Goal: Task Accomplishment & Management: Use online tool/utility

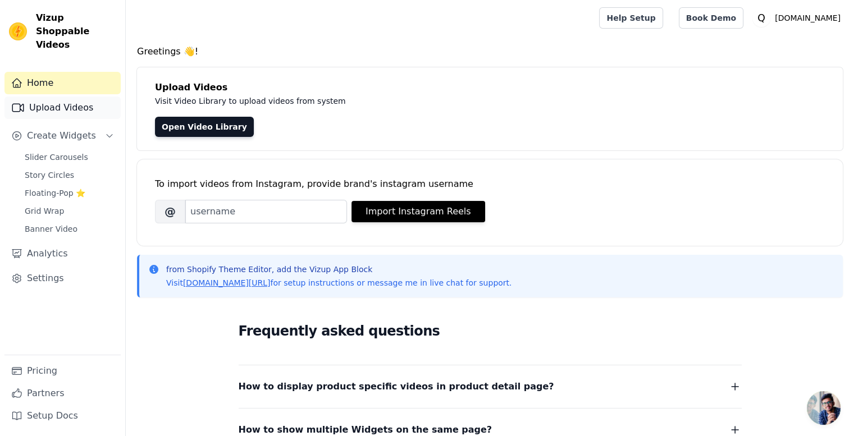
click at [45, 97] on link "Upload Videos" at bounding box center [62, 108] width 116 height 22
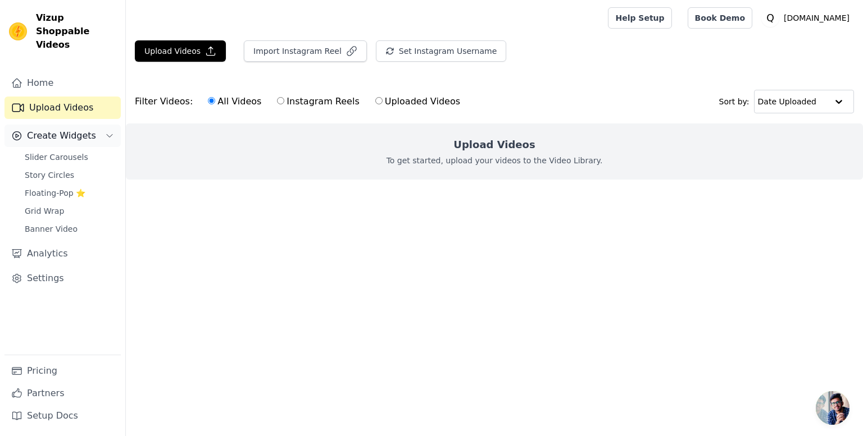
click at [59, 129] on span "Create Widgets" at bounding box center [61, 135] width 69 height 13
click at [194, 48] on button "Upload Videos" at bounding box center [180, 50] width 91 height 21
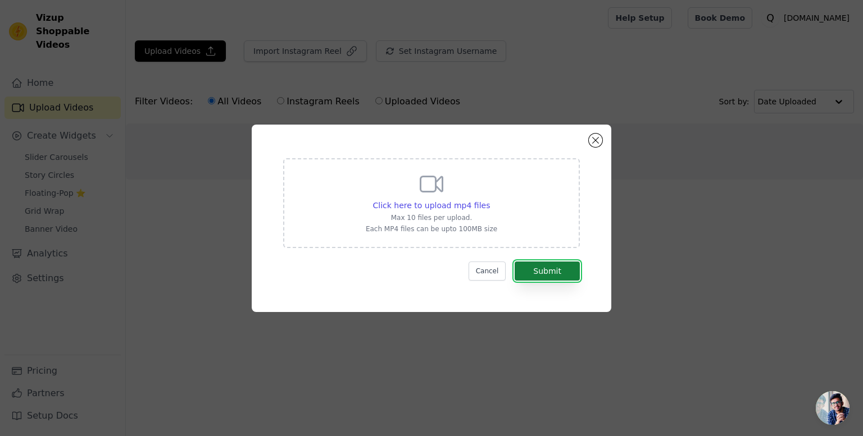
click at [536, 273] on button "Submit" at bounding box center [546, 271] width 65 height 19
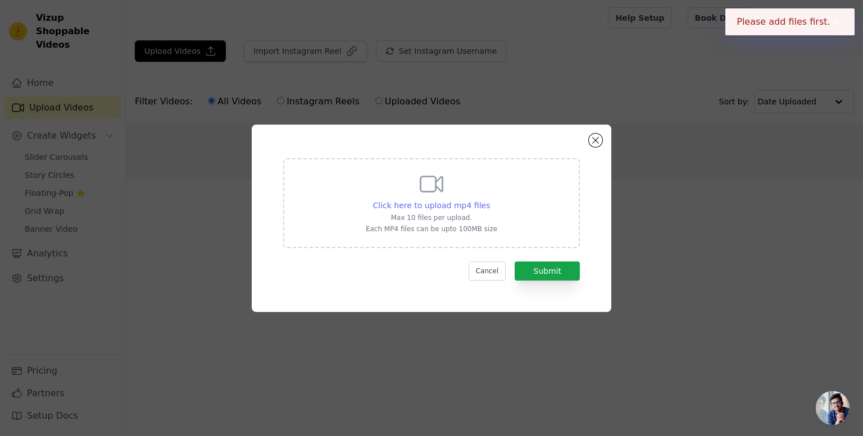
click at [411, 203] on span "Click here to upload mp4 files" at bounding box center [431, 205] width 117 height 9
click at [489, 200] on input "Click here to upload mp4 files Max 10 files per upload. Each MP4 files can be u…" at bounding box center [489, 199] width 1 height 1
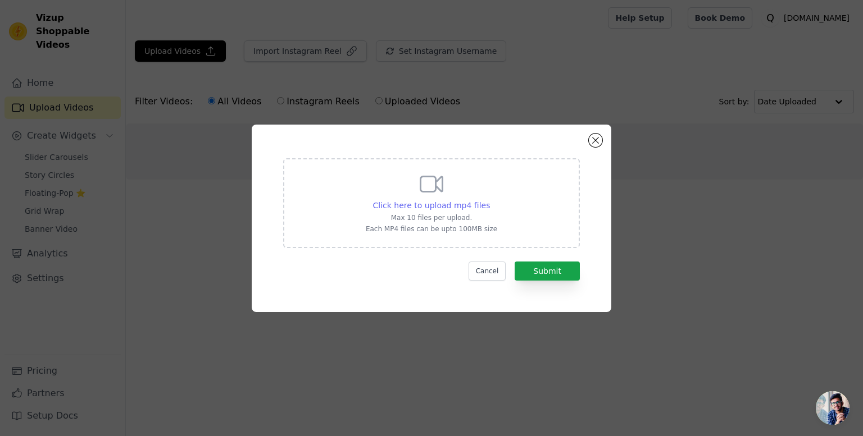
click at [443, 207] on span "Click here to upload mp4 files" at bounding box center [431, 205] width 117 height 9
click at [489, 200] on input "Click here to upload mp4 files Max 10 files per upload. Each MP4 files can be u…" at bounding box center [489, 199] width 1 height 1
type input "C:\fakepath\c48f607cb1bd4c92a0c4c9e80838549e.HD-720p-1.6Mbps-38689402.mp4"
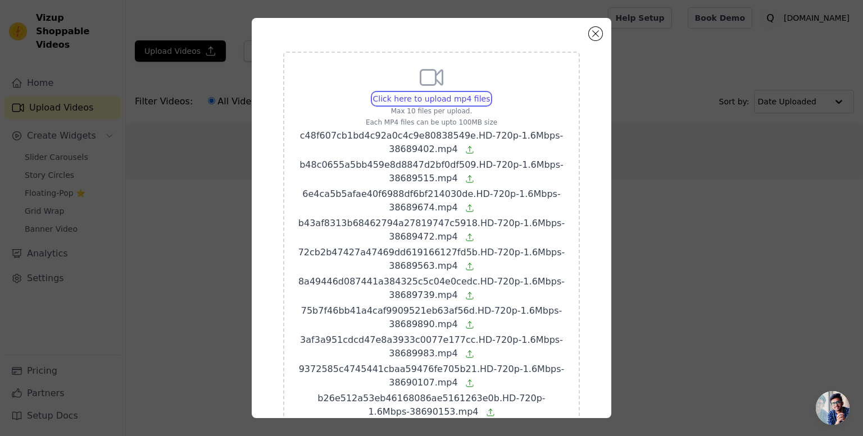
scroll to position [108, 0]
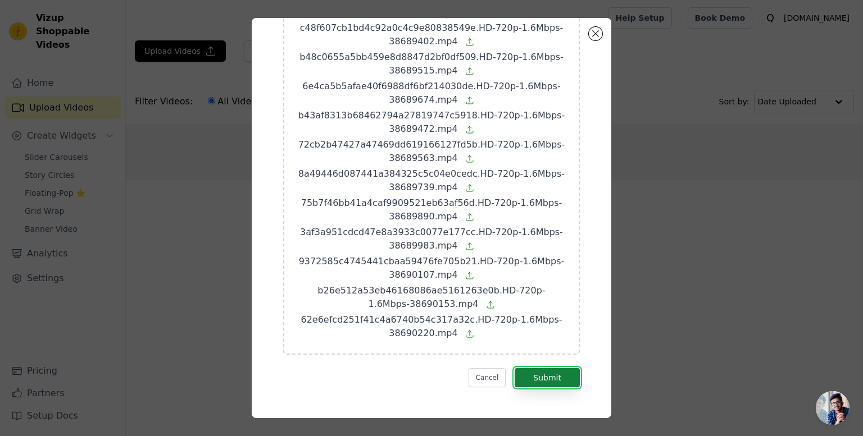
click at [538, 385] on button "Submit" at bounding box center [546, 377] width 65 height 19
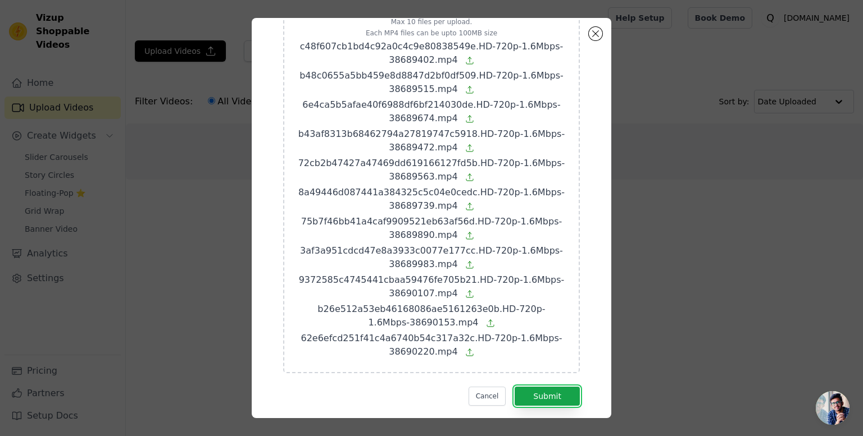
scroll to position [90, 0]
click at [598, 31] on button "Close modal" at bounding box center [595, 33] width 13 height 13
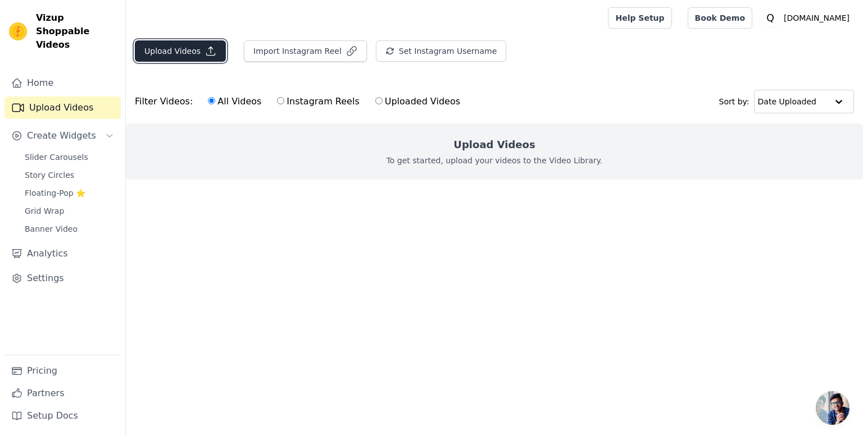
click at [188, 59] on button "Upload Videos" at bounding box center [180, 50] width 91 height 21
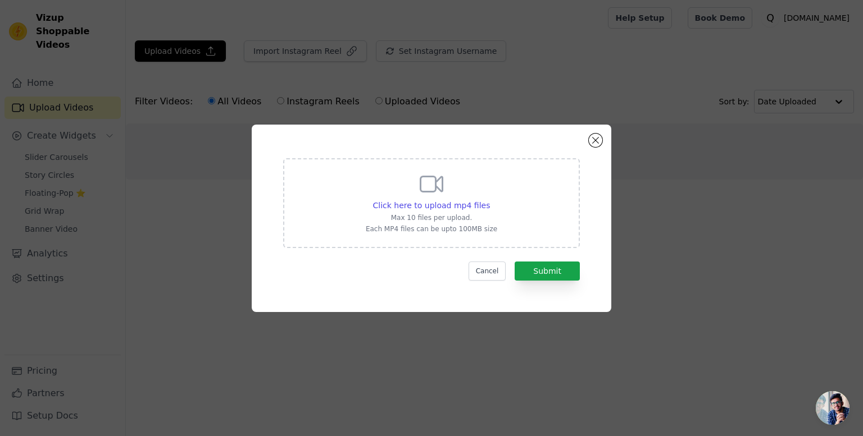
click at [445, 195] on div "Click here to upload mp4 files Max 10 files per upload. Each MP4 files can be u…" at bounding box center [431, 202] width 131 height 63
click at [489, 199] on input "Click here to upload mp4 files Max 10 files per upload. Each MP4 files can be u…" at bounding box center [489, 199] width 1 height 1
type input "C:\fakepath\c48f607cb1bd4c92a0c4c9e80838549e.HD-720p-1.6Mbps-38689402.mp4"
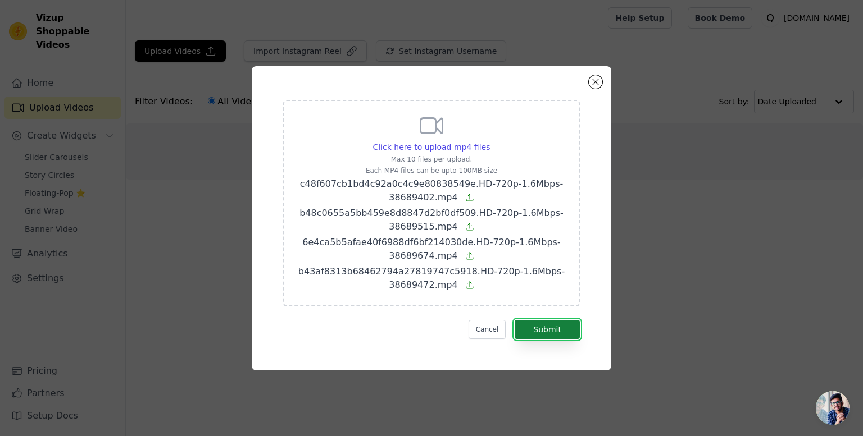
click at [545, 334] on button "Submit" at bounding box center [546, 329] width 65 height 19
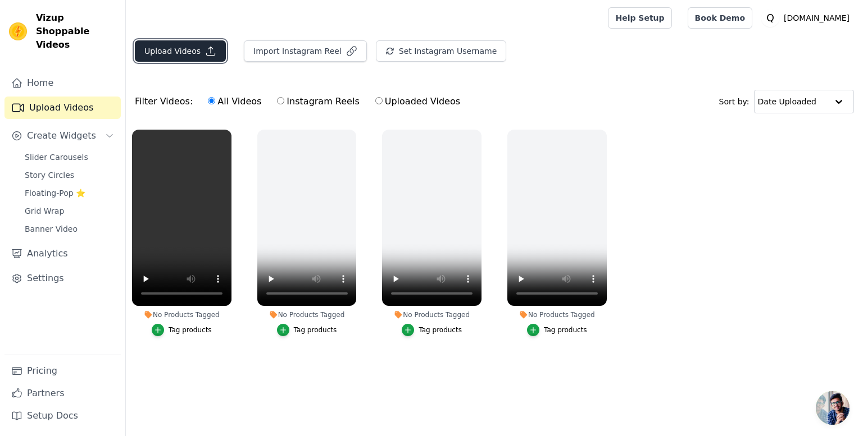
click at [169, 48] on button "Upload Videos" at bounding box center [180, 50] width 91 height 21
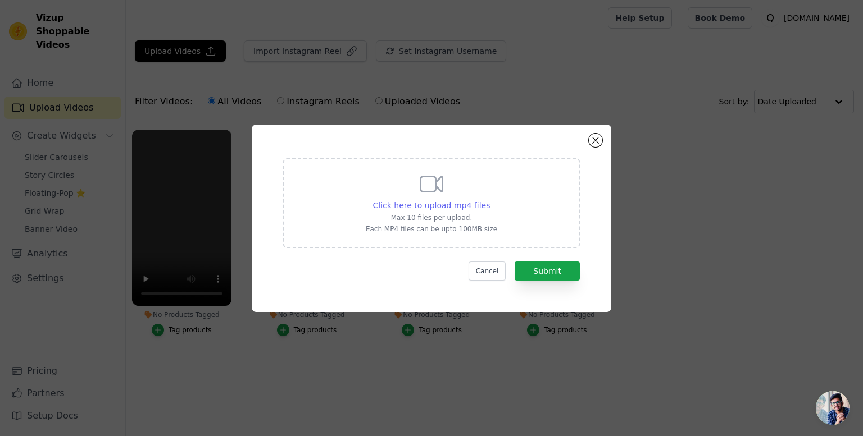
click at [418, 202] on span "Click here to upload mp4 files" at bounding box center [431, 205] width 117 height 9
click at [489, 200] on input "Click here to upload mp4 files Max 10 files per upload. Each MP4 files can be u…" at bounding box center [489, 199] width 1 height 1
type input "C:\fakepath\72cb2b47427a47469dd619166127fd5b.HD-720p-1.6Mbps-38689563.mp4"
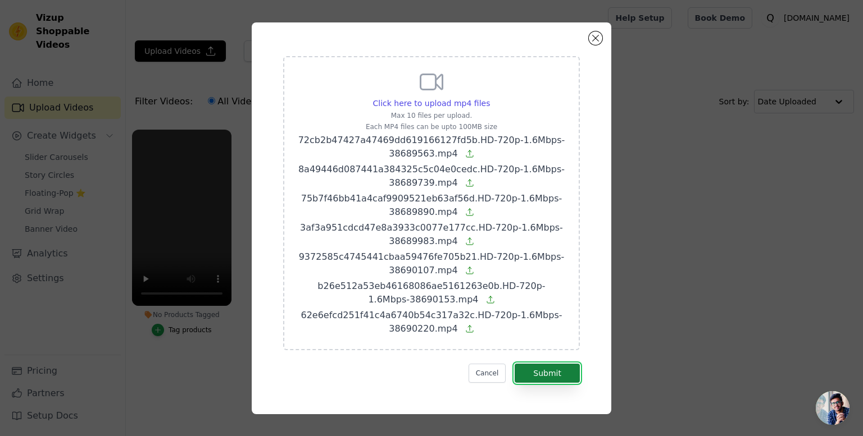
click at [545, 381] on button "Submit" at bounding box center [546, 373] width 65 height 19
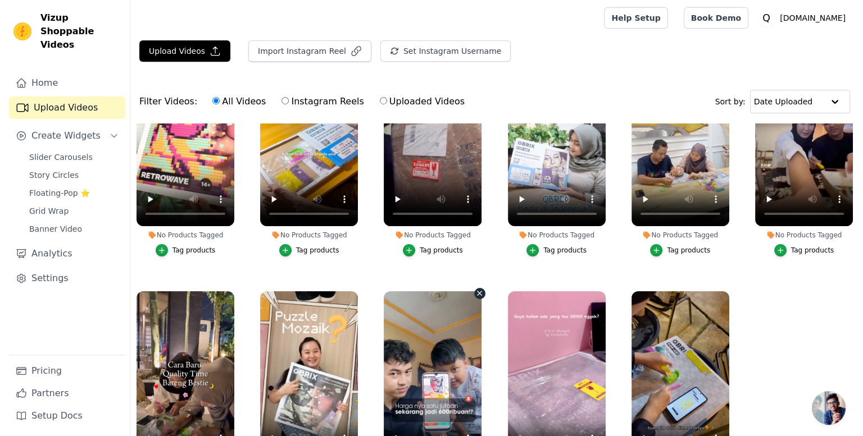
scroll to position [80, 0]
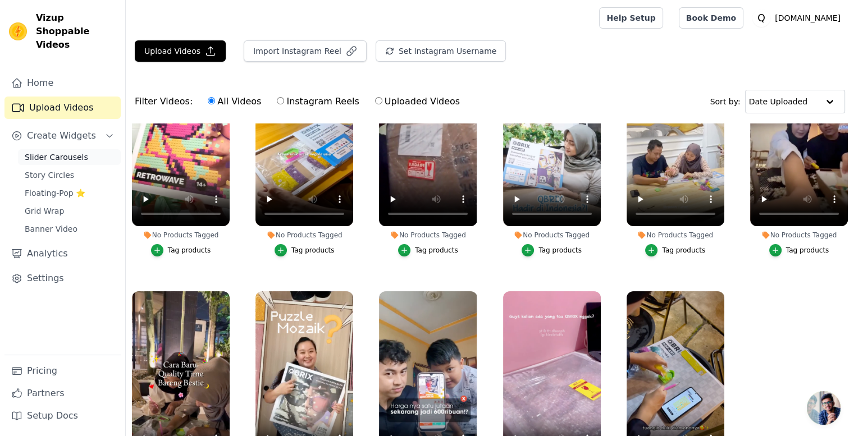
click at [58, 152] on span "Slider Carousels" at bounding box center [56, 157] width 63 height 11
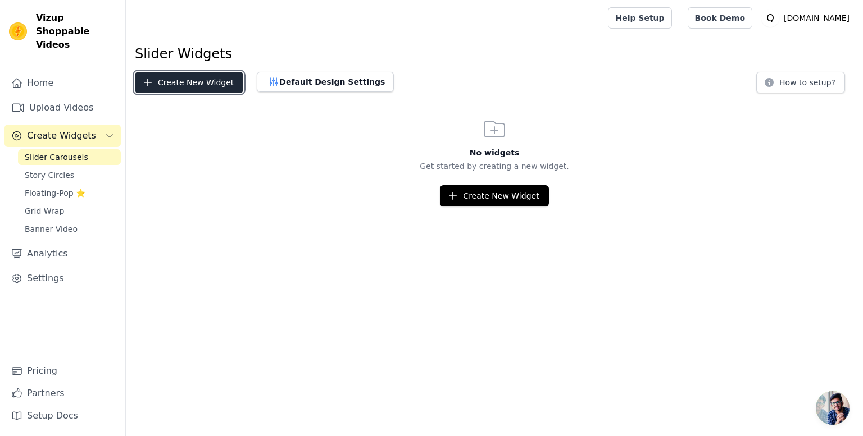
click at [182, 81] on button "Create New Widget" at bounding box center [189, 82] width 108 height 21
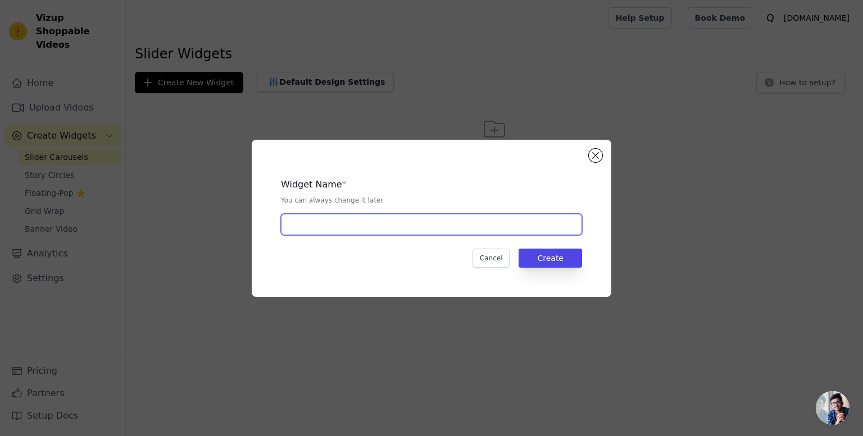
click at [342, 226] on input "text" at bounding box center [431, 224] width 301 height 21
type input "videos"
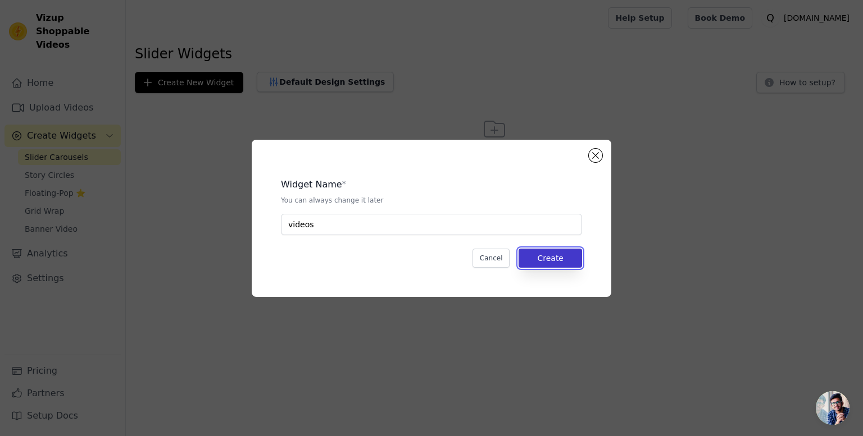
click at [532, 254] on button "Create" at bounding box center [549, 258] width 63 height 19
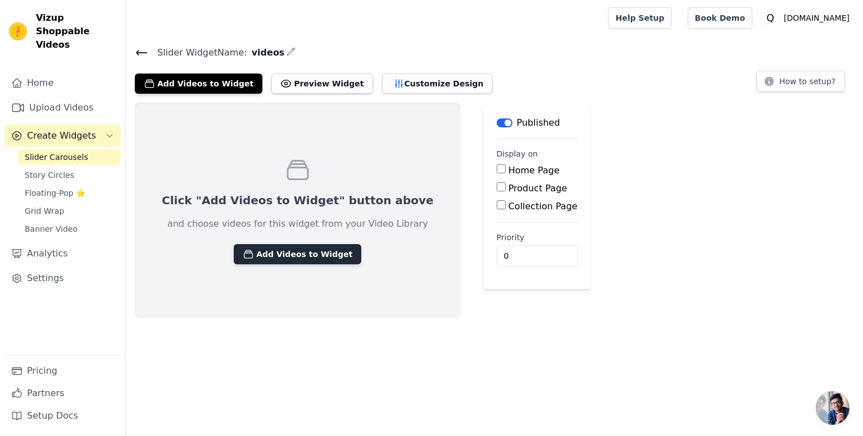
click at [267, 247] on button "Add Videos to Widget" at bounding box center [297, 254] width 127 height 20
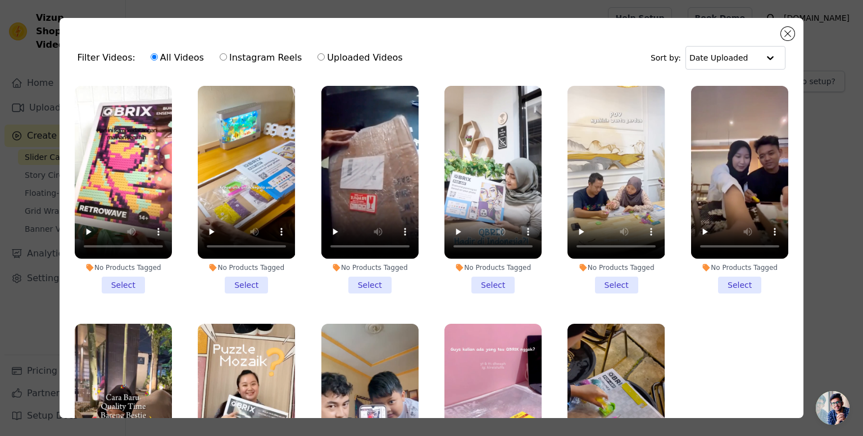
click at [127, 280] on li "No Products Tagged Select" at bounding box center [123, 190] width 97 height 208
click at [0, 0] on input "No Products Tagged Select" at bounding box center [0, 0] width 0 height 0
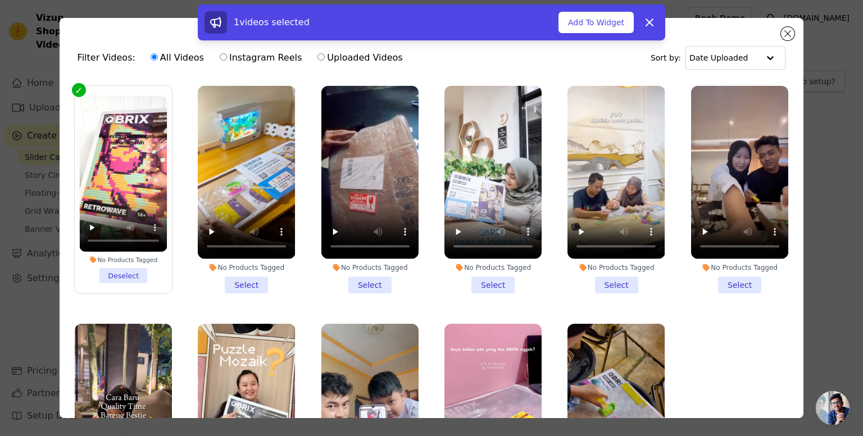
click at [251, 279] on li "No Products Tagged Select" at bounding box center [246, 190] width 97 height 208
click at [0, 0] on input "No Products Tagged Select" at bounding box center [0, 0] width 0 height 0
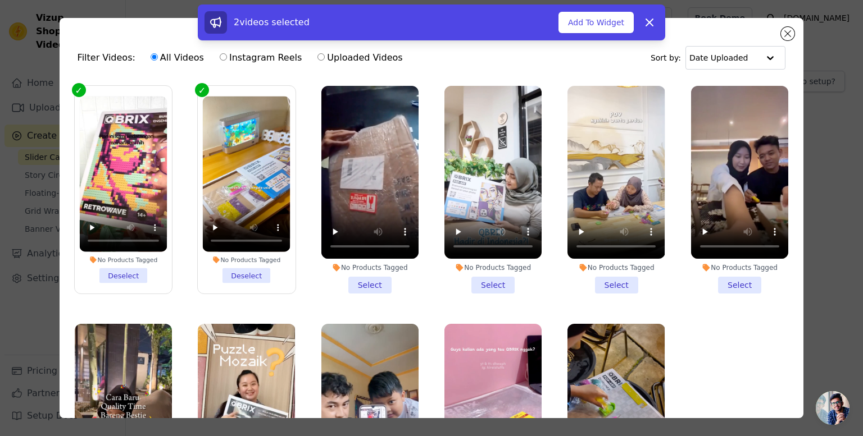
click at [364, 276] on li "No Products Tagged Select" at bounding box center [369, 190] width 97 height 208
click at [0, 0] on input "No Products Tagged Select" at bounding box center [0, 0] width 0 height 0
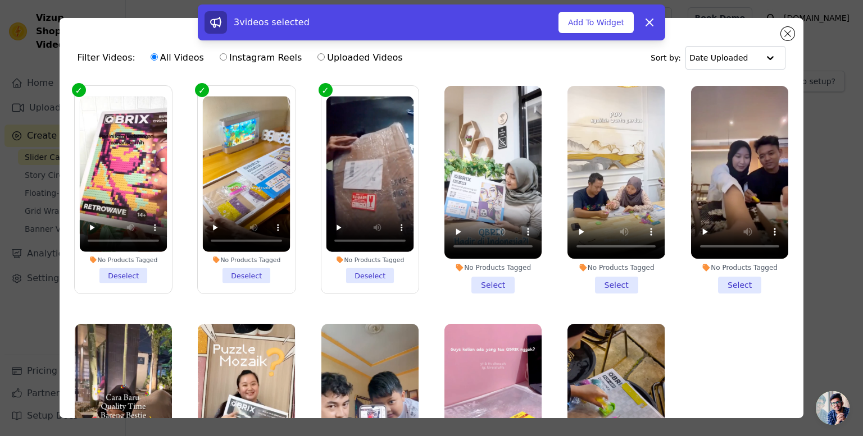
click at [496, 285] on li "No Products Tagged Select" at bounding box center [492, 190] width 97 height 208
click at [0, 0] on input "No Products Tagged Select" at bounding box center [0, 0] width 0 height 0
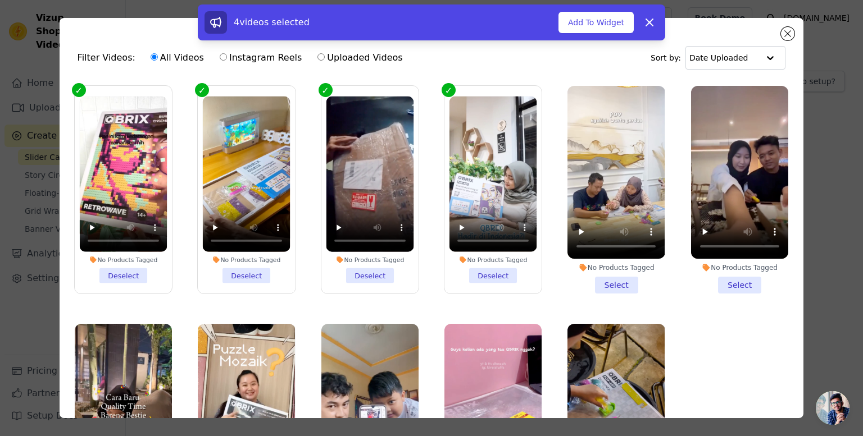
drag, startPoint x: 607, startPoint y: 281, endPoint x: 665, endPoint y: 288, distance: 59.3
click at [607, 281] on li "No Products Tagged Select" at bounding box center [615, 190] width 97 height 208
click at [0, 0] on input "No Products Tagged Select" at bounding box center [0, 0] width 0 height 0
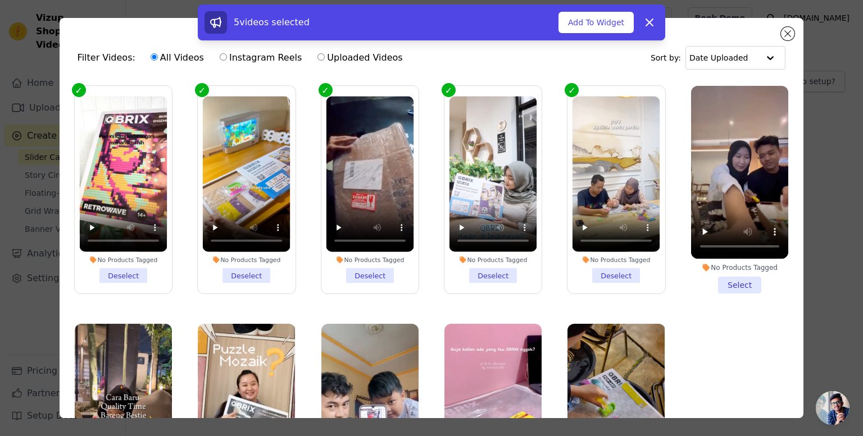
click at [736, 281] on li "No Products Tagged Select" at bounding box center [739, 190] width 97 height 208
click at [0, 0] on input "No Products Tagged Select" at bounding box center [0, 0] width 0 height 0
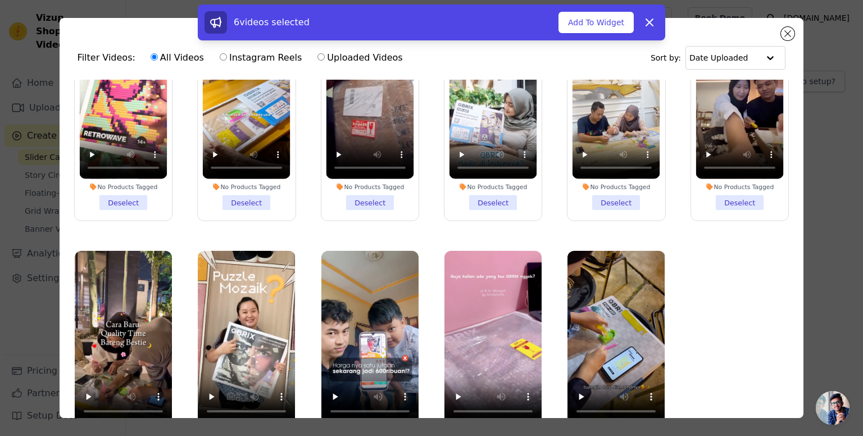
scroll to position [97, 0]
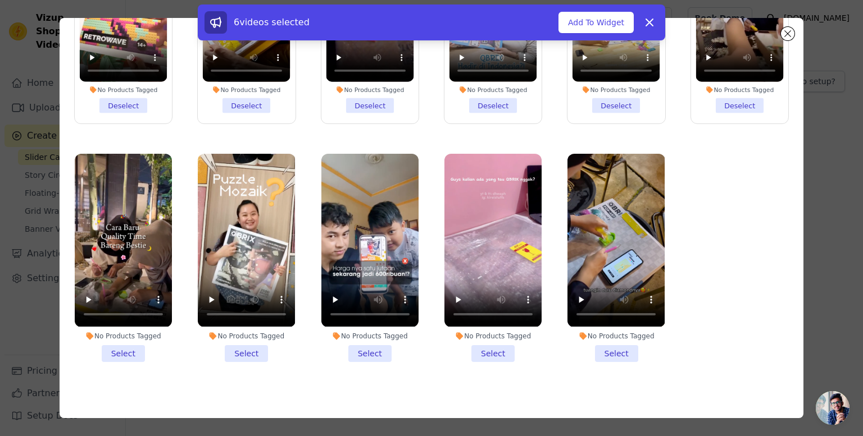
click at [596, 346] on li "No Products Tagged Select" at bounding box center [615, 258] width 97 height 208
click at [0, 0] on input "No Products Tagged Select" at bounding box center [0, 0] width 0 height 0
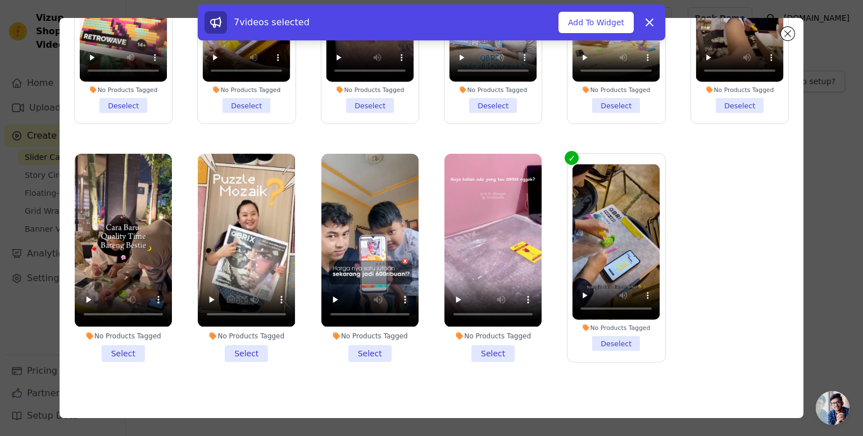
click at [490, 346] on li "No Products Tagged Select" at bounding box center [492, 258] width 97 height 208
click at [0, 0] on input "No Products Tagged Select" at bounding box center [0, 0] width 0 height 0
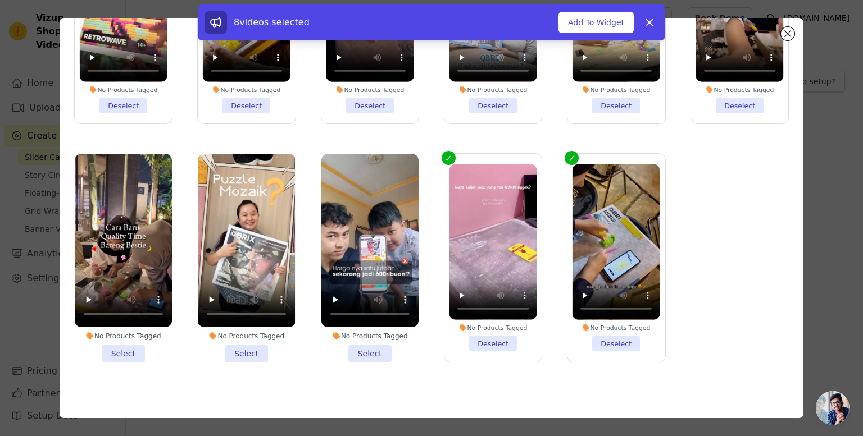
click at [368, 344] on li "No Products Tagged Select" at bounding box center [369, 258] width 97 height 208
click at [0, 0] on input "No Products Tagged Select" at bounding box center [0, 0] width 0 height 0
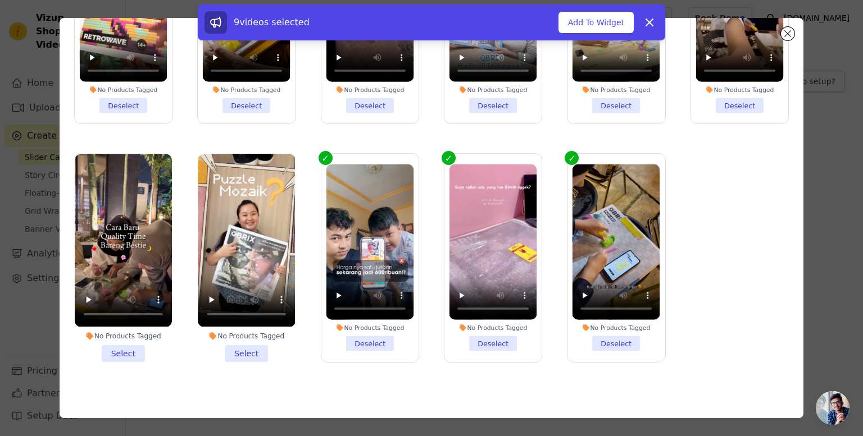
click at [249, 344] on li "No Products Tagged Select" at bounding box center [246, 258] width 97 height 208
click at [0, 0] on input "No Products Tagged Select" at bounding box center [0, 0] width 0 height 0
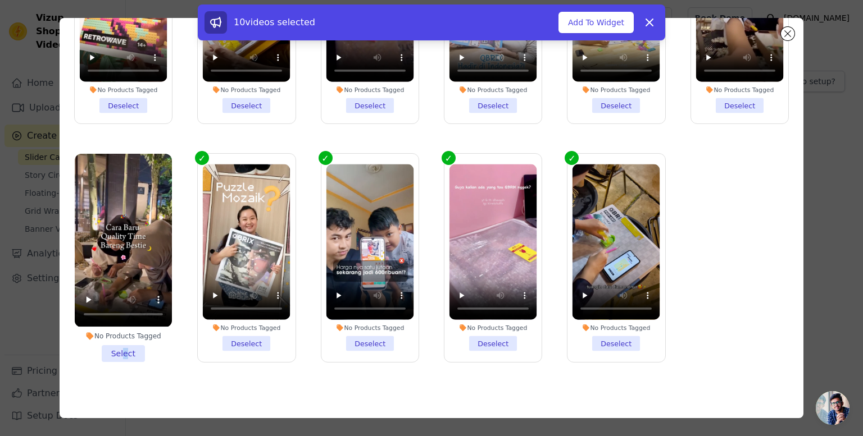
click at [124, 346] on li "No Products Tagged Select" at bounding box center [123, 258] width 97 height 208
click at [127, 349] on li "No Products Tagged Select" at bounding box center [123, 258] width 97 height 208
click at [0, 0] on input "No Products Tagged Select" at bounding box center [0, 0] width 0 height 0
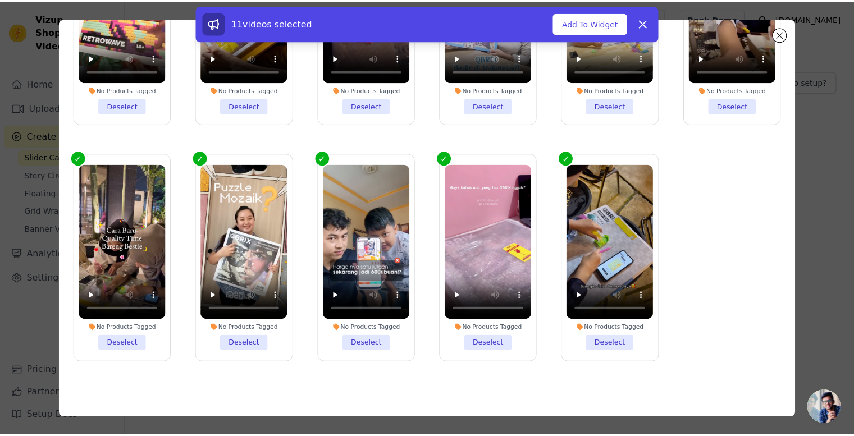
scroll to position [0, 0]
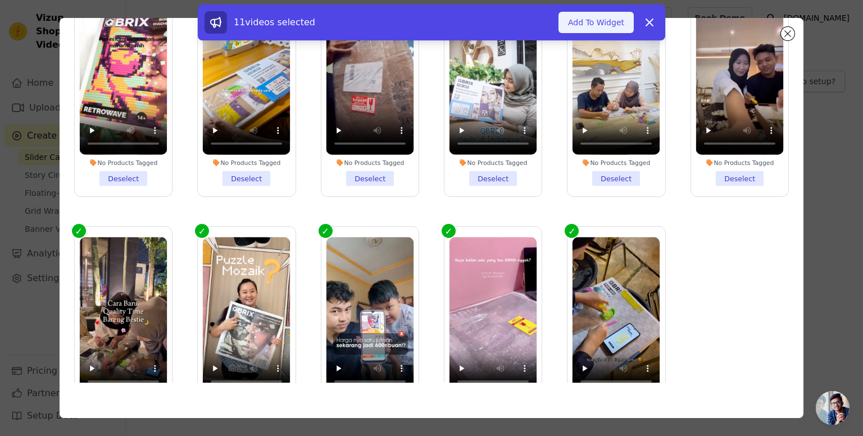
click at [601, 22] on button "Add To Widget" at bounding box center [595, 22] width 75 height 21
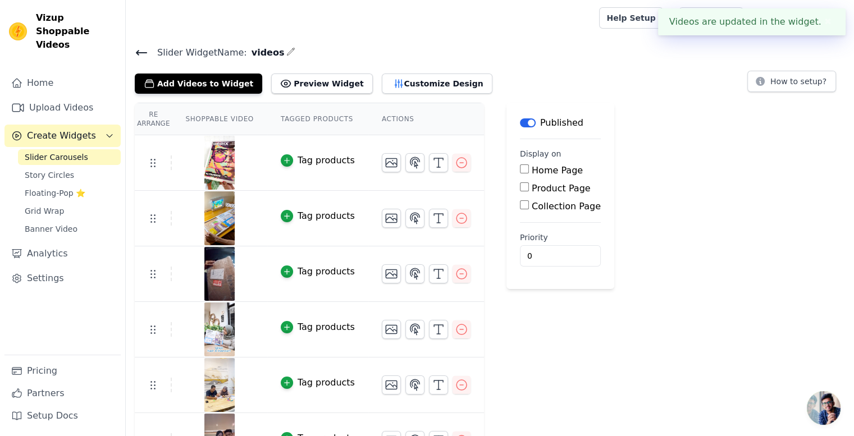
click at [545, 165] on label "Home Page" at bounding box center [557, 170] width 51 height 11
click at [529, 165] on input "Home Page" at bounding box center [524, 169] width 9 height 9
checkbox input "true"
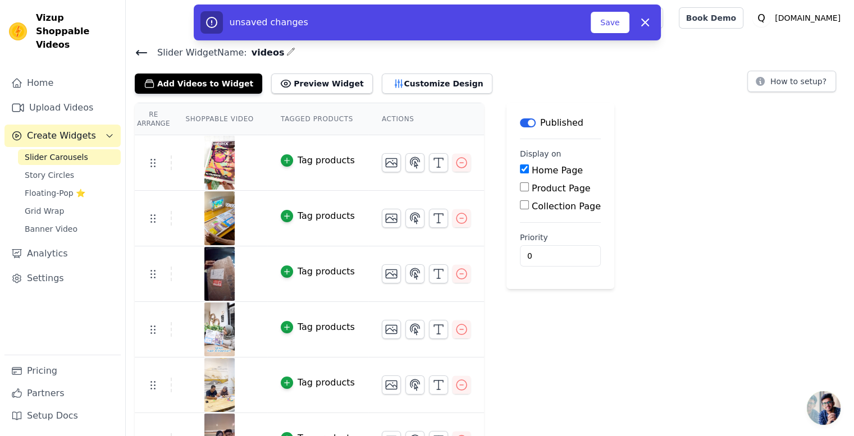
scroll to position [1, 0]
click at [611, 16] on button "Save" at bounding box center [610, 22] width 38 height 21
